Goal: Check status

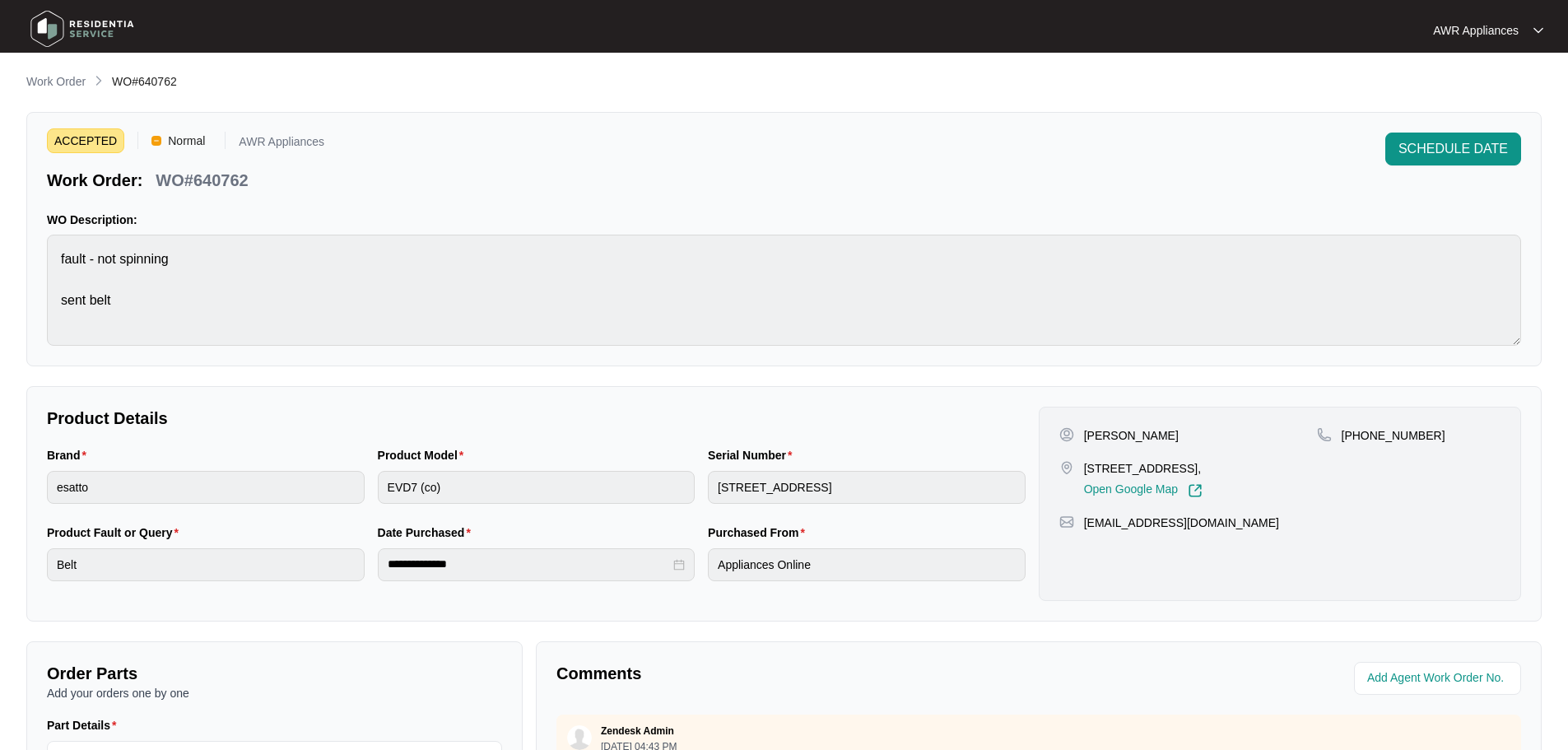
click at [42, 17] on img at bounding box center [82, 29] width 115 height 49
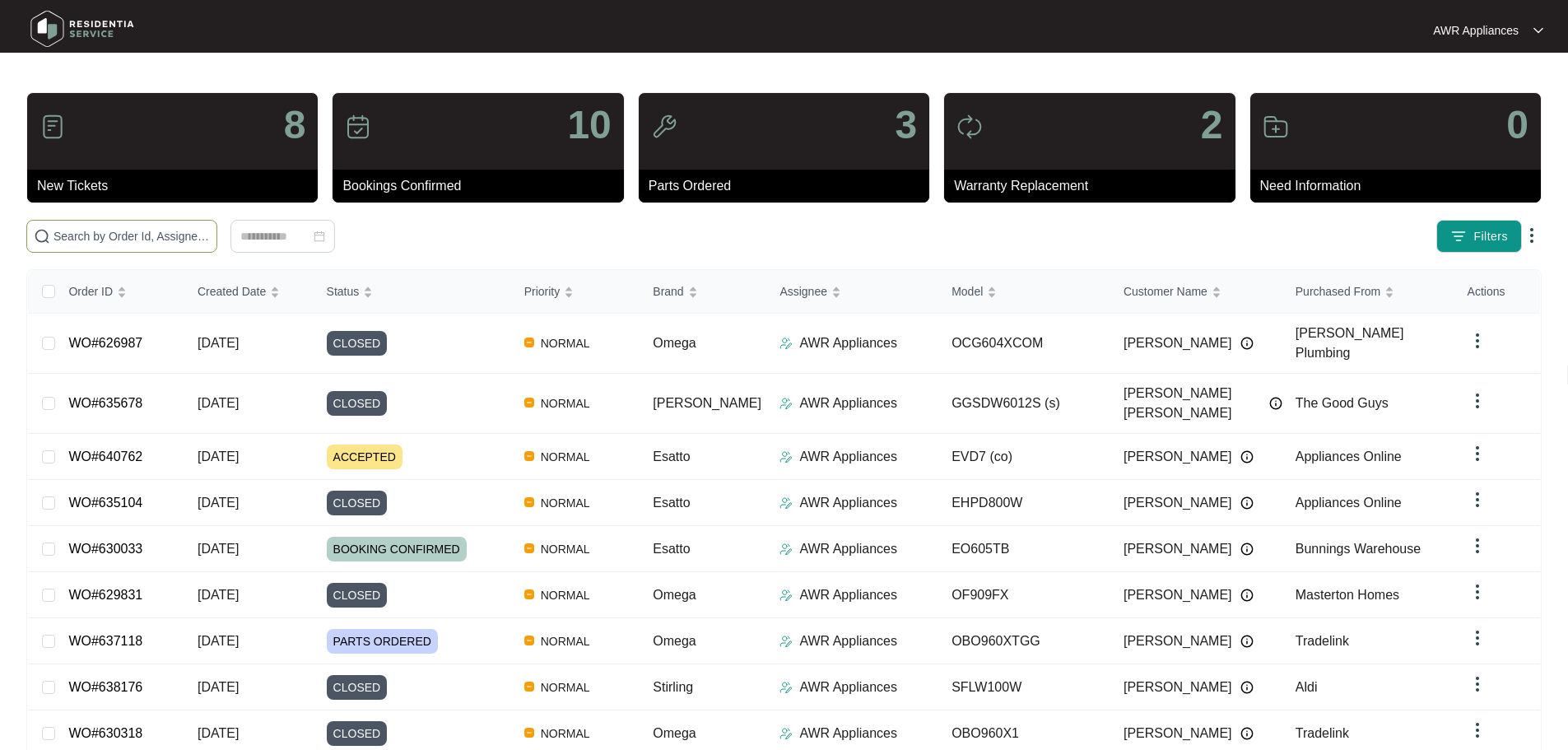
click at [105, 229] on input "text" at bounding box center [131, 236] width 156 height 18
paste input "637291"
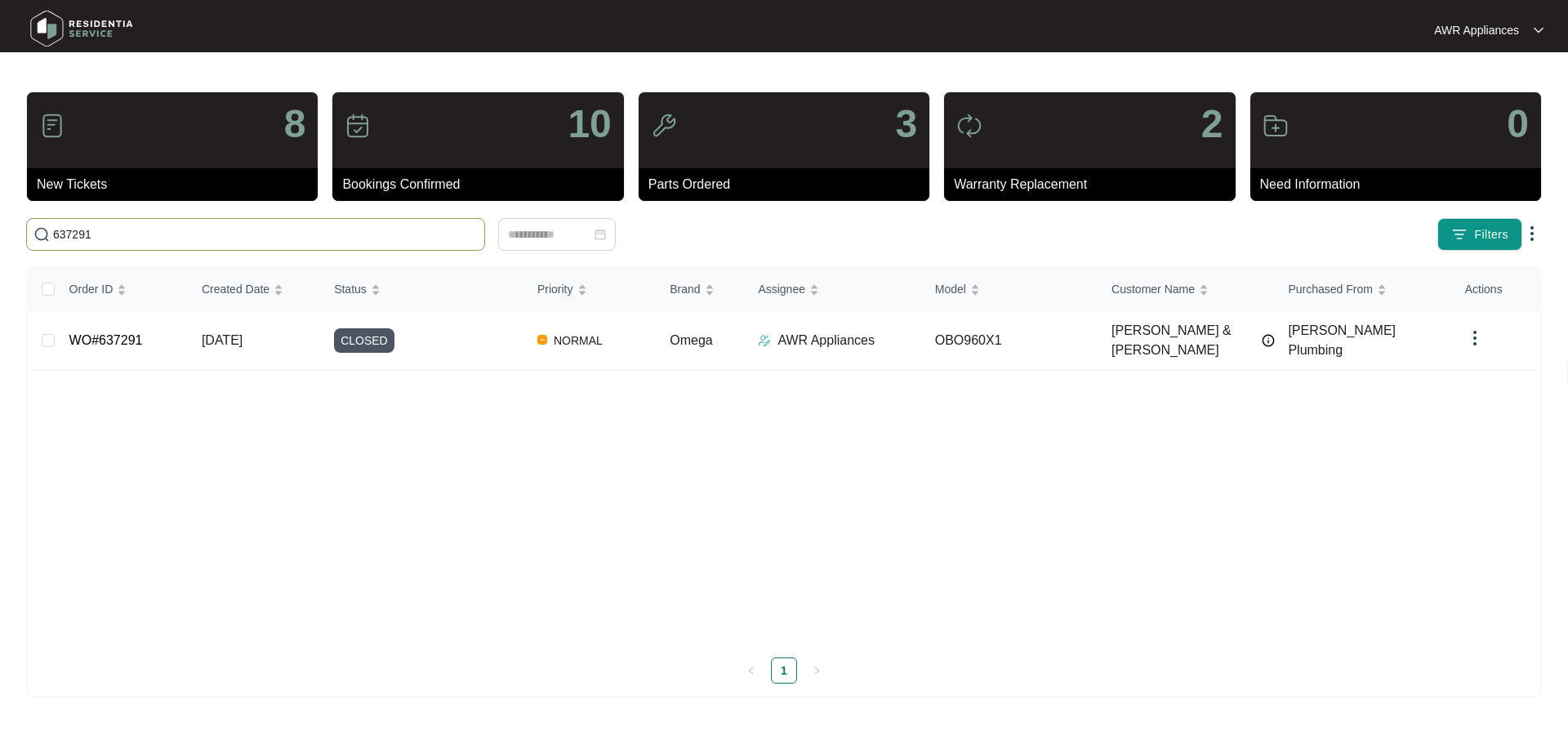
type input "637291"
drag, startPoint x: 138, startPoint y: 226, endPoint x: 55, endPoint y: 243, distance: 84.7
click at [55, 243] on span "637291" at bounding box center [255, 234] width 459 height 33
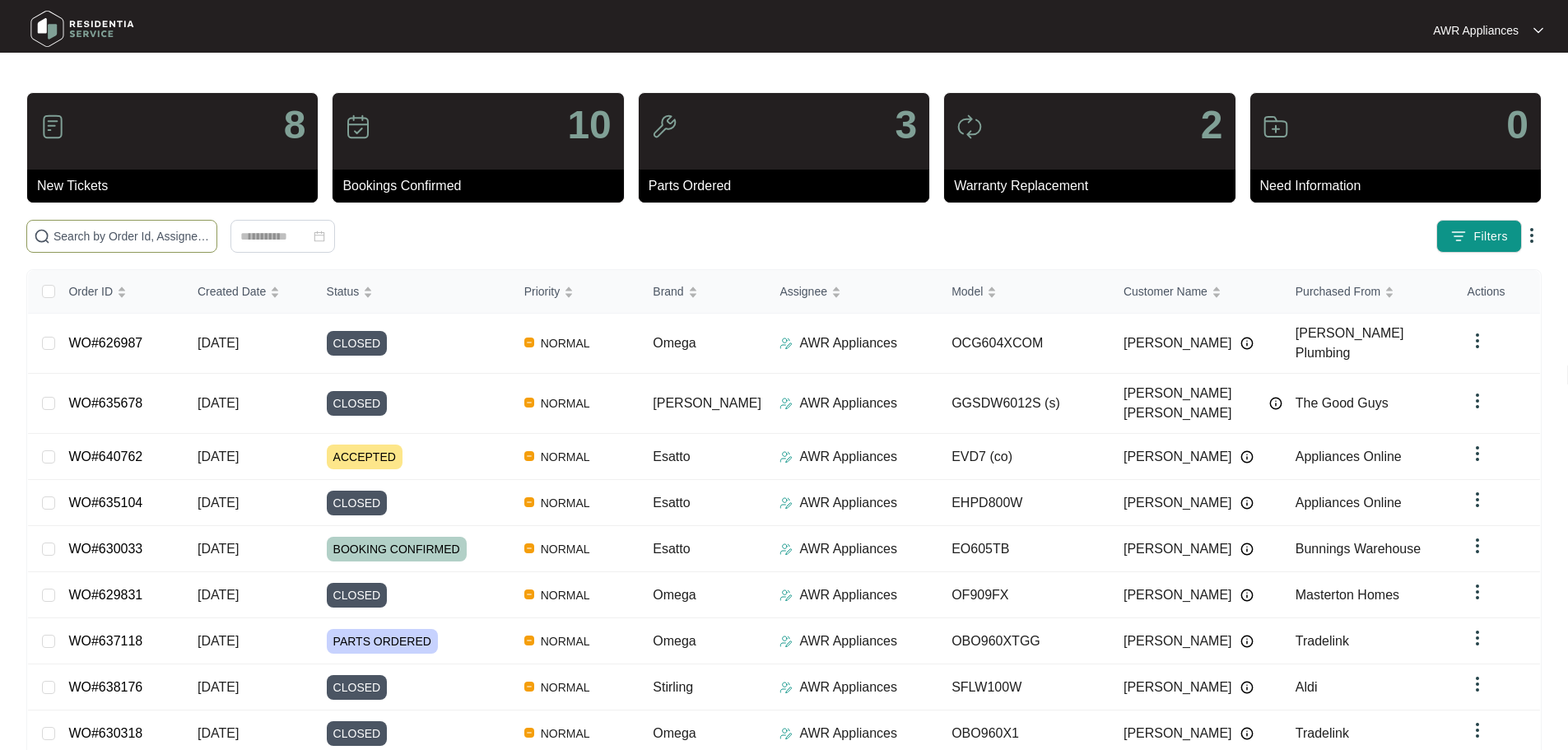
paste input "637291"
type input "637291"
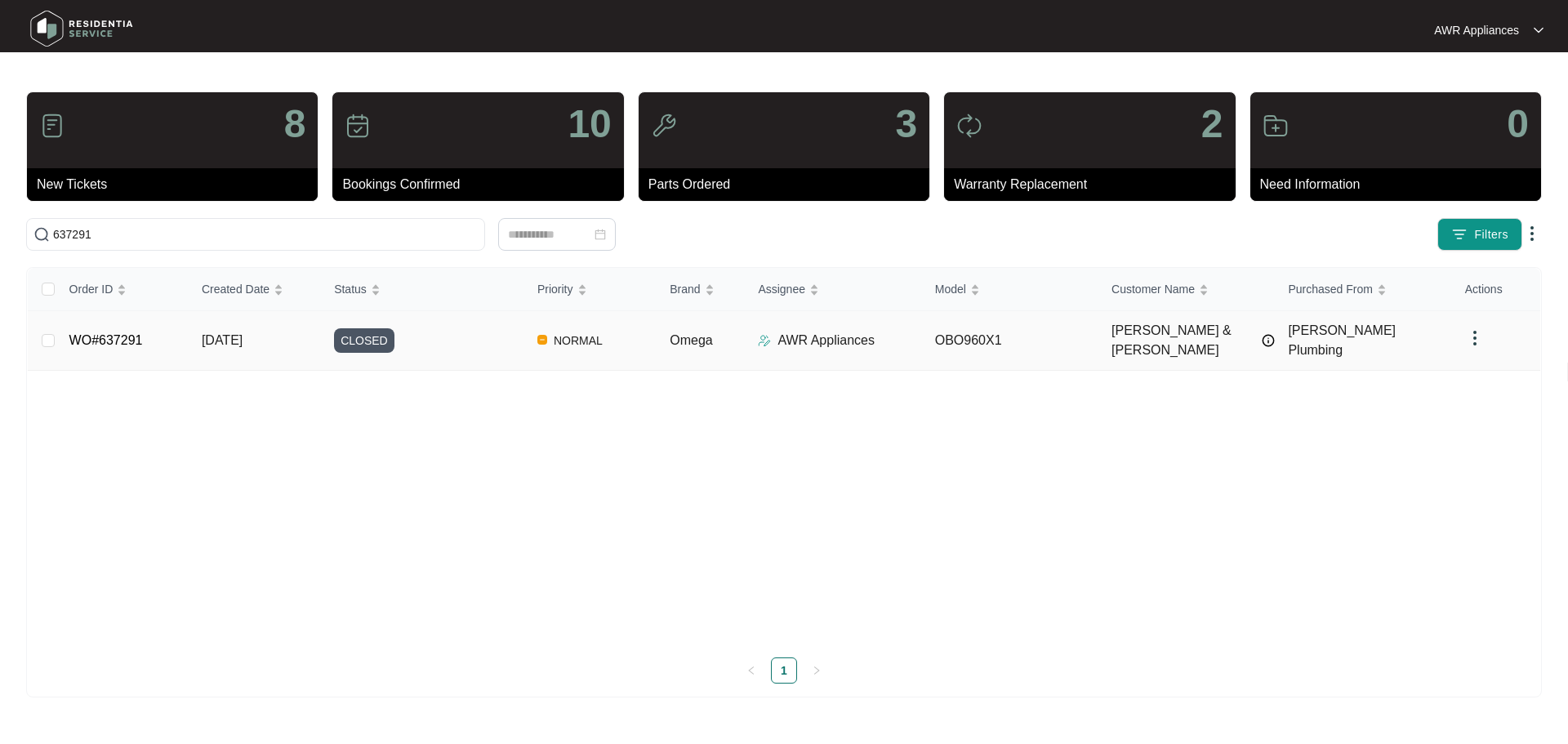
click at [214, 334] on span "[DATE]" at bounding box center [222, 339] width 41 height 14
